Goal: Use online tool/utility: Use online tool/utility

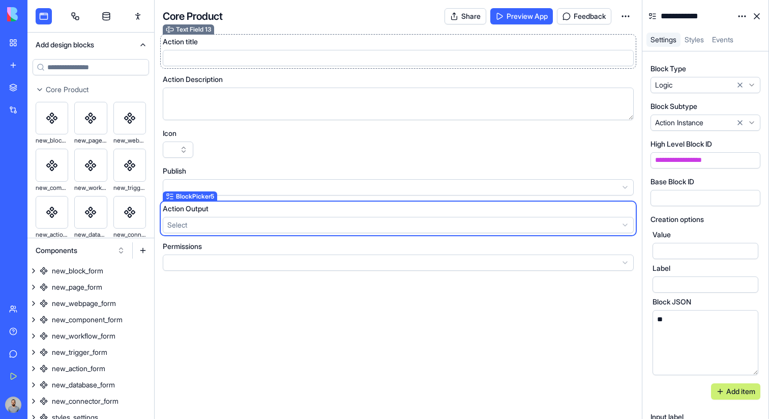
scroll to position [239, 0]
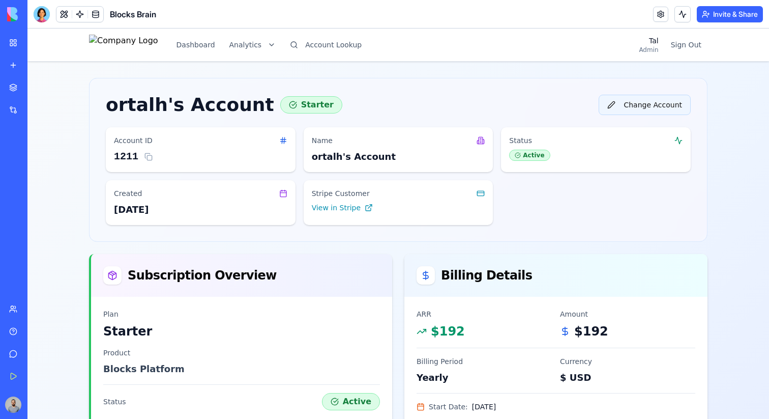
click at [649, 101] on button "Change Account" at bounding box center [645, 105] width 92 height 20
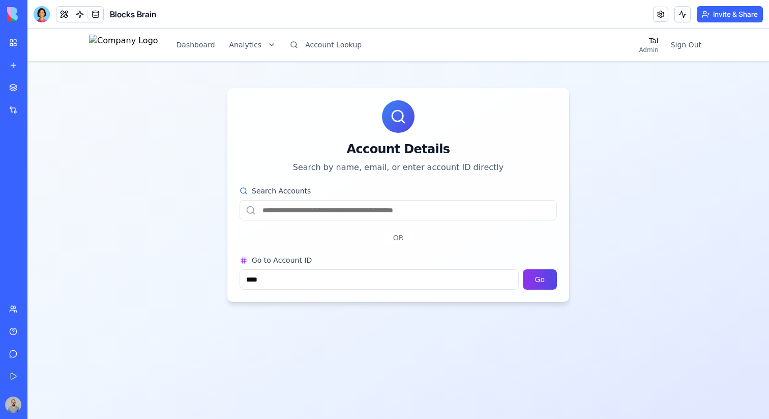
click at [334, 272] on input "****" at bounding box center [379, 279] width 279 height 20
type input "*"
click at [545, 273] on button "Go" at bounding box center [540, 279] width 34 height 20
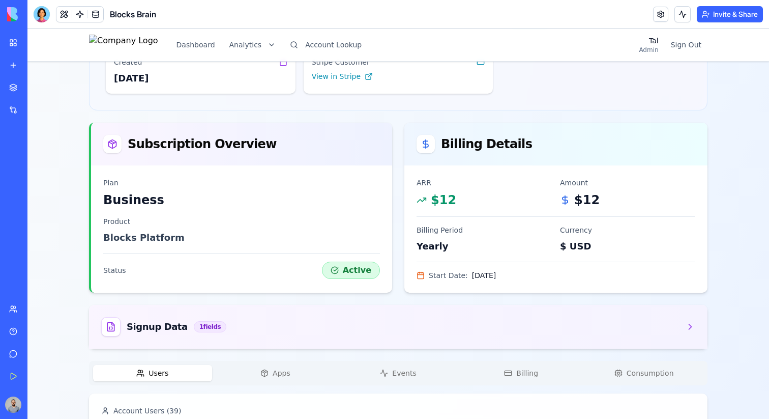
scroll to position [141, 0]
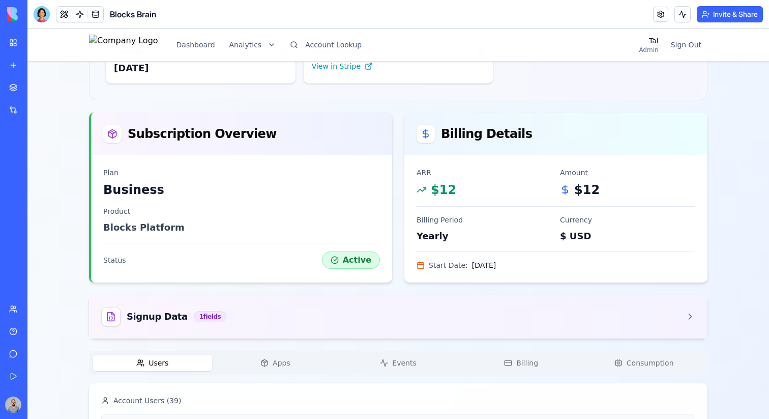
click at [508, 363] on icon "button" at bounding box center [508, 363] width 8 height 8
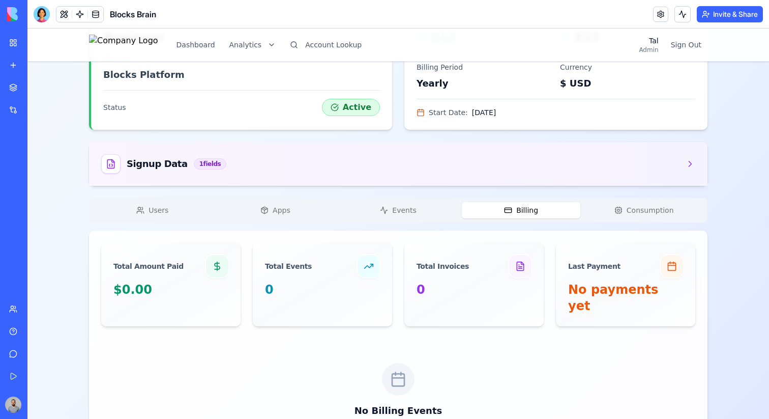
scroll to position [346, 0]
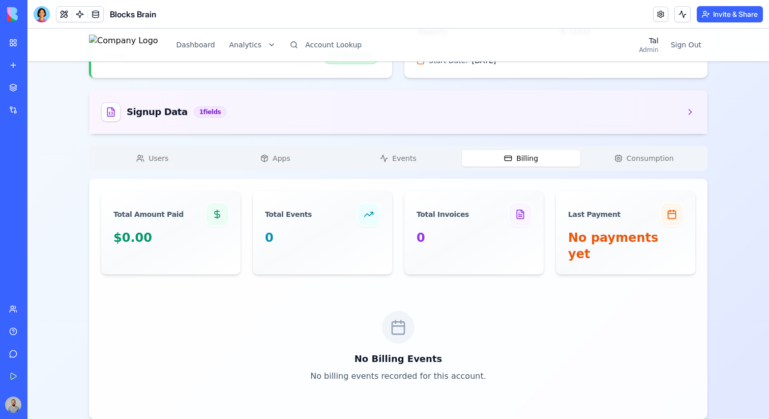
click at [406, 162] on span "Events" at bounding box center [404, 158] width 24 height 10
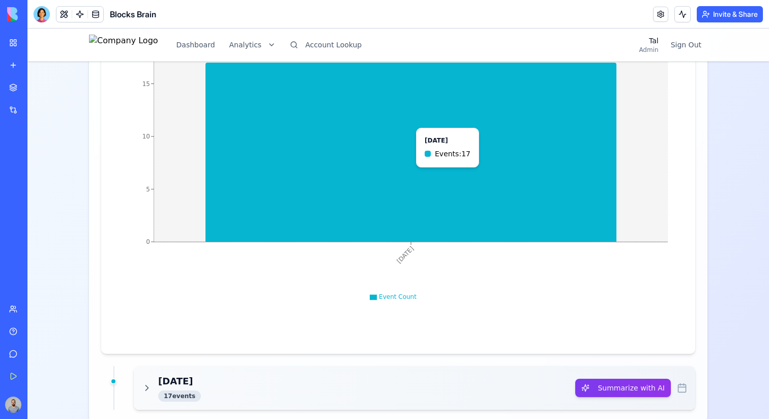
scroll to position [660, 0]
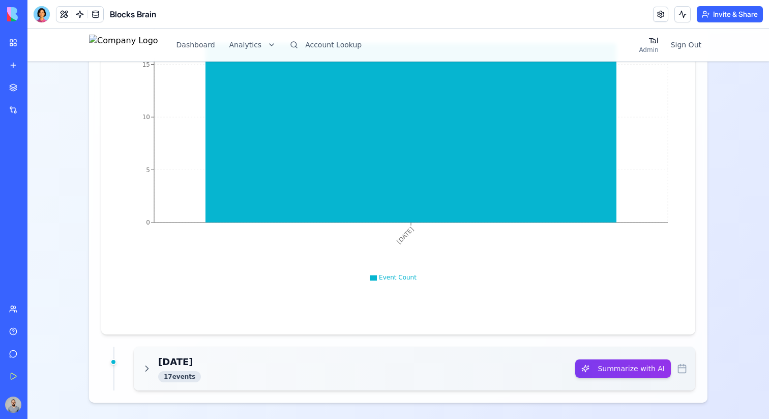
click at [432, 355] on div "Today 17 event s" at bounding box center [358, 368] width 433 height 27
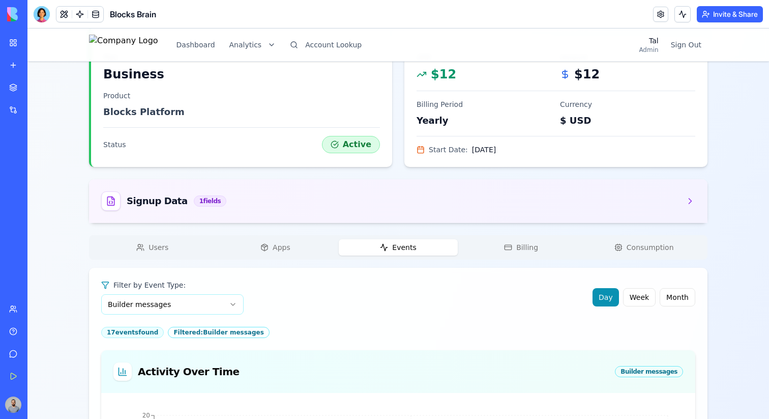
scroll to position [309, 0]
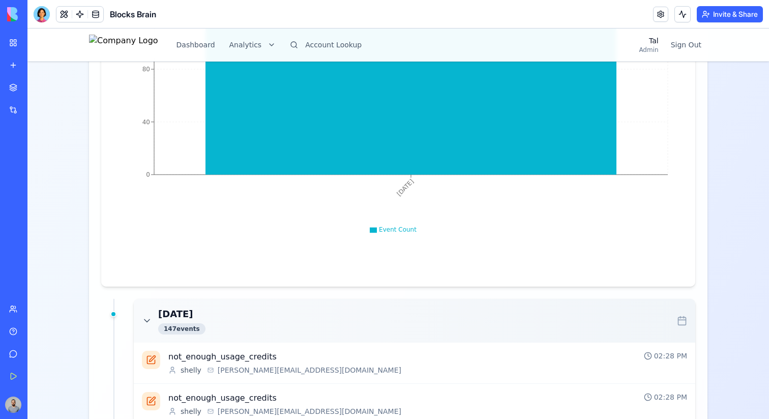
click at [287, 312] on div "Today 147 event s" at bounding box center [409, 320] width 535 height 27
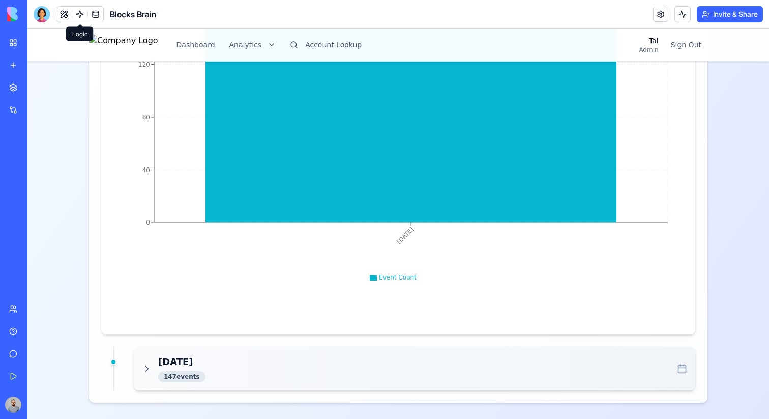
click at [80, 10] on link at bounding box center [79, 14] width 15 height 15
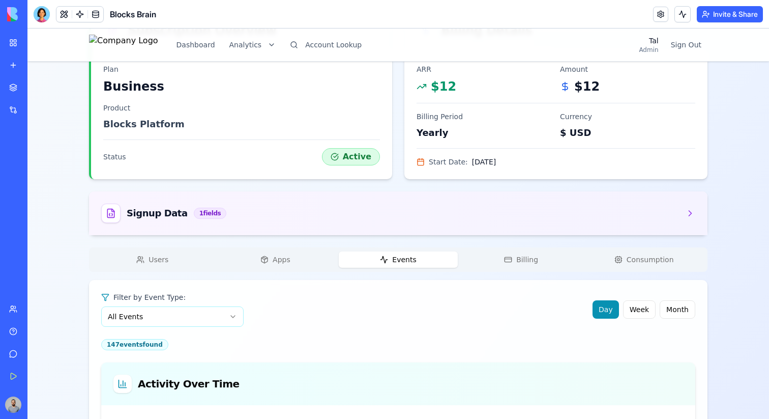
scroll to position [340, 0]
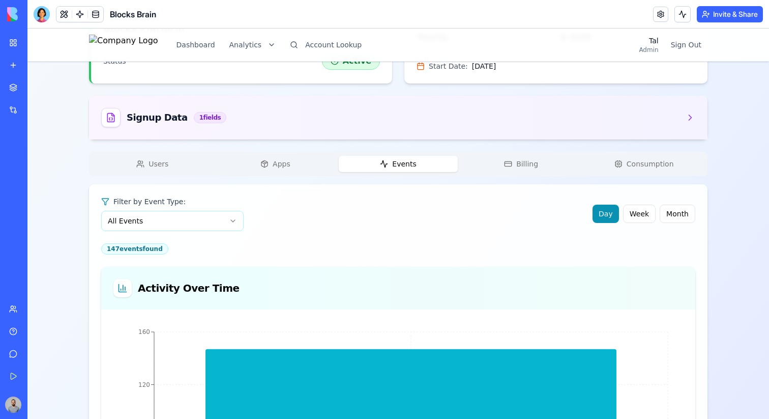
click at [173, 171] on button "Users" at bounding box center [152, 164] width 119 height 16
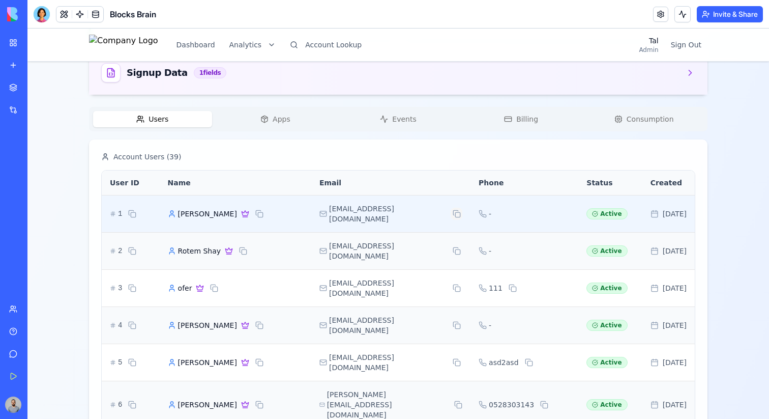
scroll to position [402, 0]
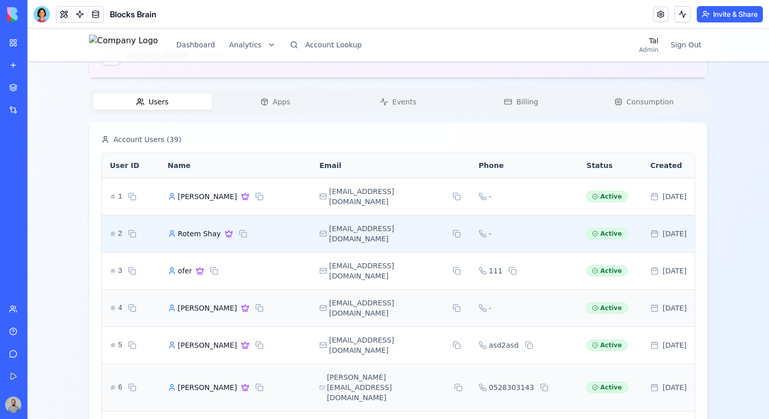
click at [399, 229] on div "rotem@blocks.diy" at bounding box center [390, 233] width 143 height 20
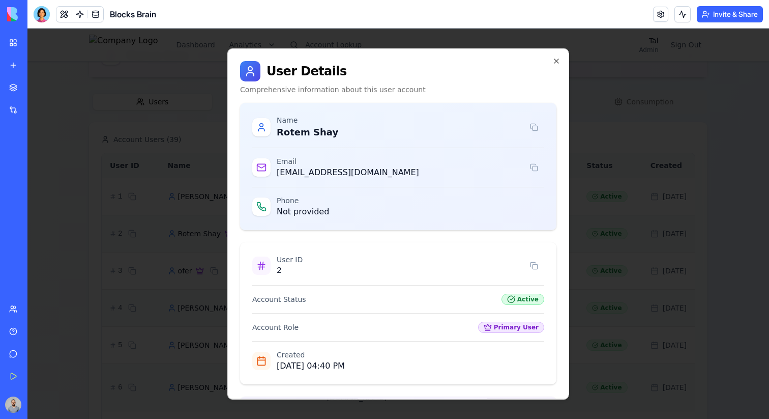
scroll to position [97, 0]
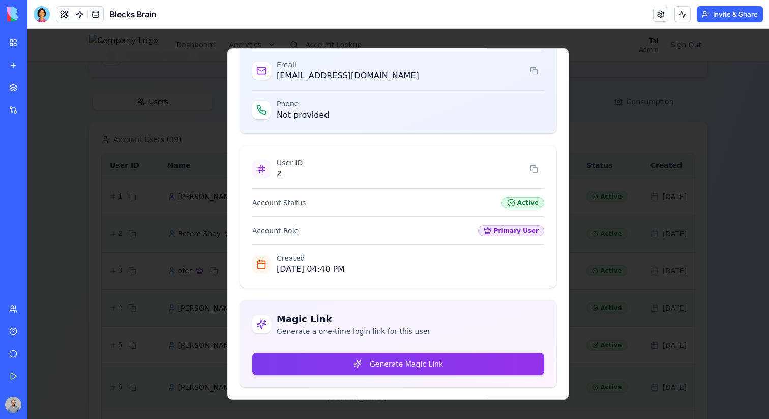
click at [594, 189] on div at bounding box center [398, 223] width 742 height 390
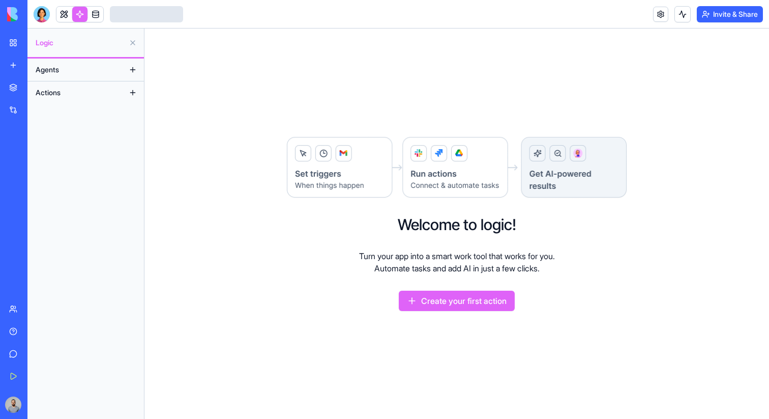
click at [84, 239] on div "Agents Actions" at bounding box center [85, 239] width 117 height 360
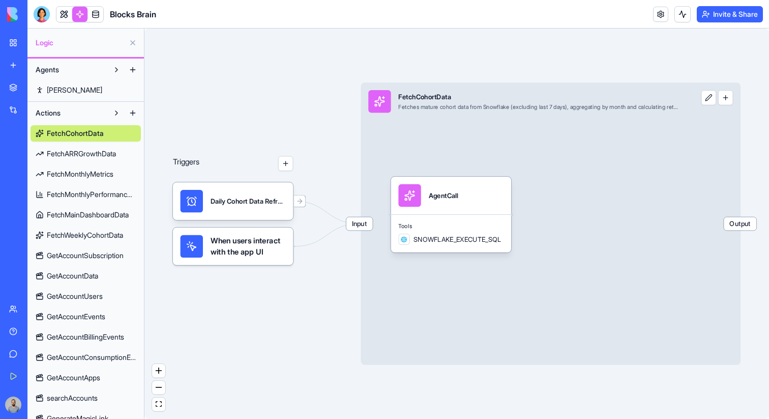
scroll to position [51, 0]
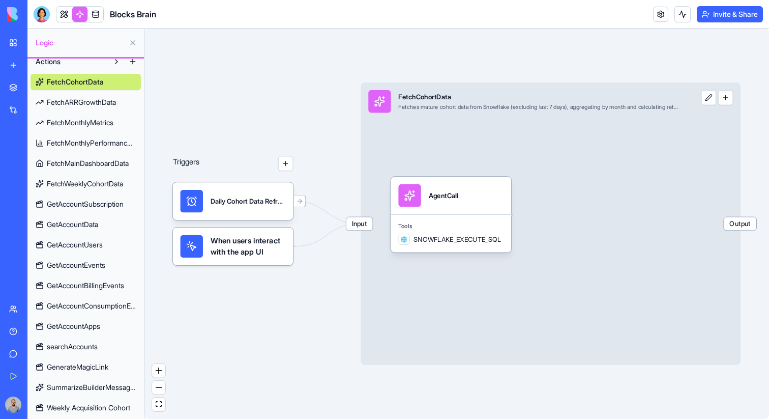
click at [107, 270] on link "GetAccountEvents" at bounding box center [86, 265] width 110 height 16
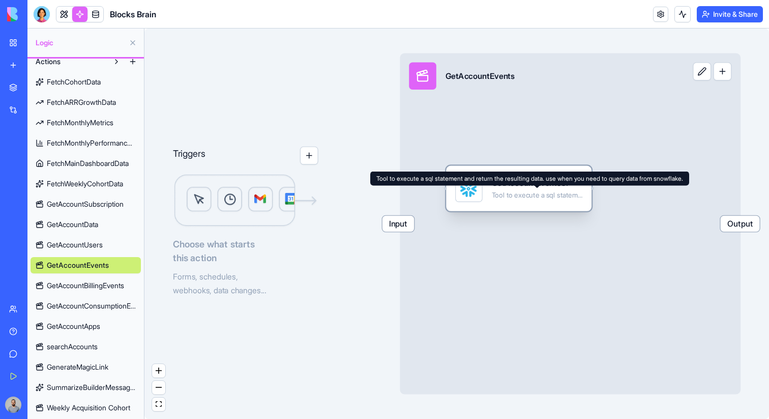
click at [561, 191] on div "Tool to execute a sql statement and return the resulting data. use when you nee…" at bounding box center [537, 195] width 91 height 9
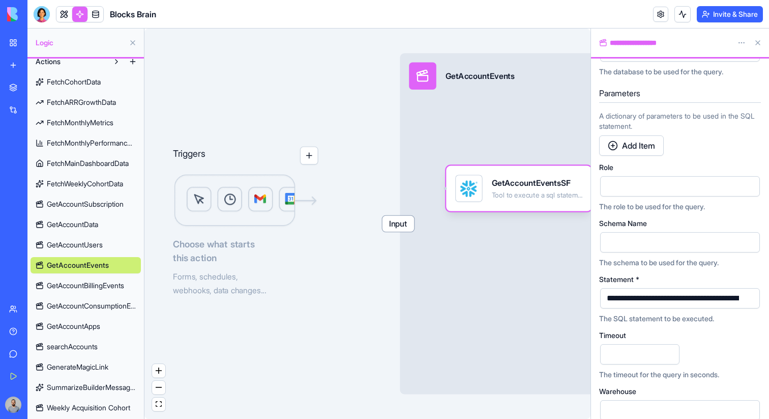
scroll to position [193, 0]
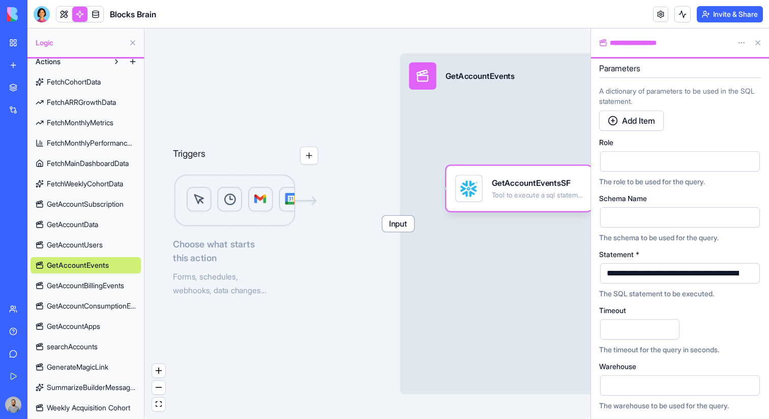
click at [754, 273] on button "button" at bounding box center [750, 273] width 16 height 16
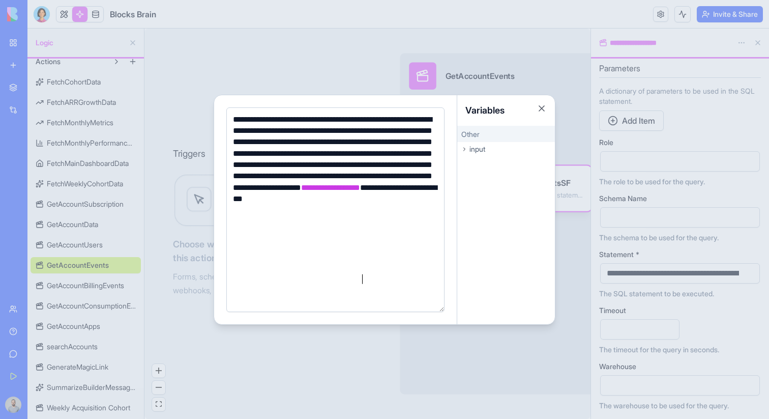
click at [365, 277] on div "**********" at bounding box center [334, 199] width 208 height 171
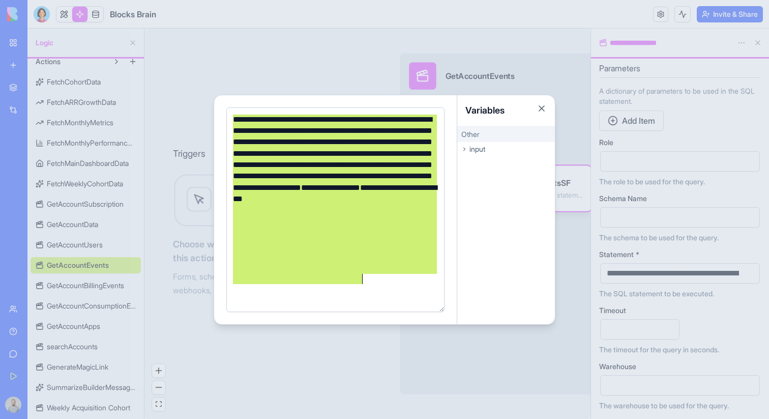
copy div "**********"
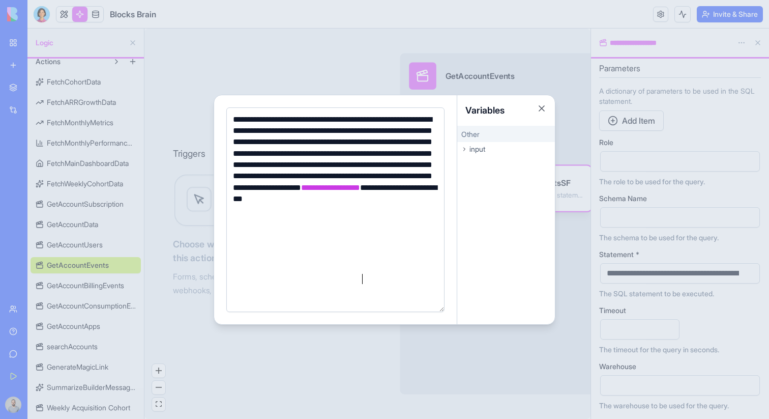
click at [627, 148] on div at bounding box center [384, 209] width 769 height 419
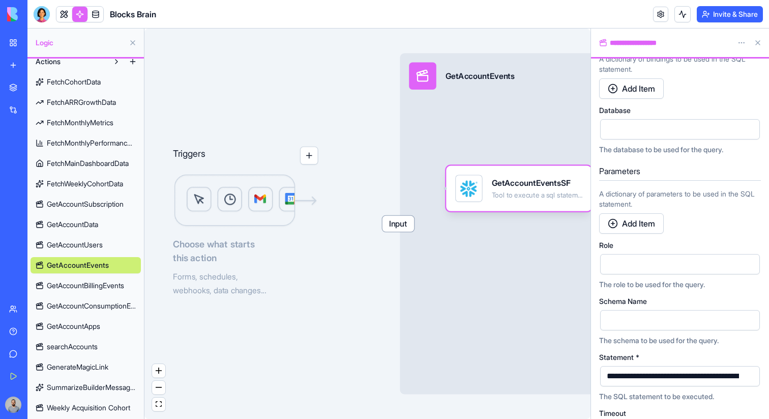
scroll to position [0, 0]
